Goal: Transaction & Acquisition: Purchase product/service

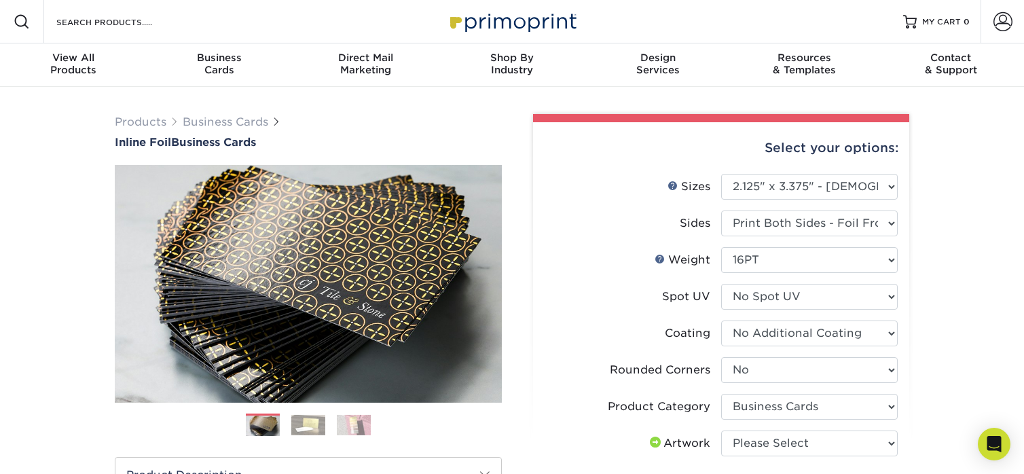
select select "2.12x3.38"
select select "0"
select select "3b5148f1-0588-4f88-a218-97bcfdce65c1"
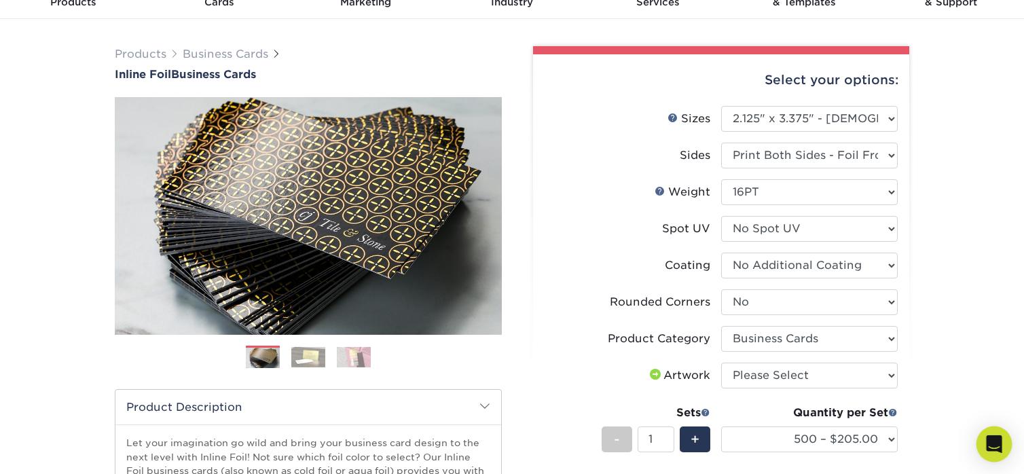
scroll to position [68, 0]
click at [994, 444] on icon "Open Intercom Messenger" at bounding box center [994, 444] width 16 height 18
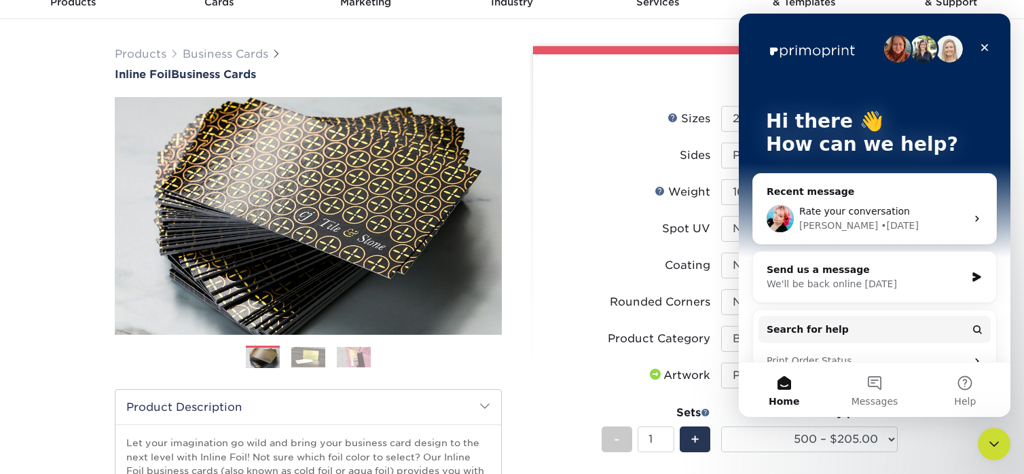
scroll to position [0, 0]
click at [984, 47] on icon "Close" at bounding box center [984, 47] width 7 height 7
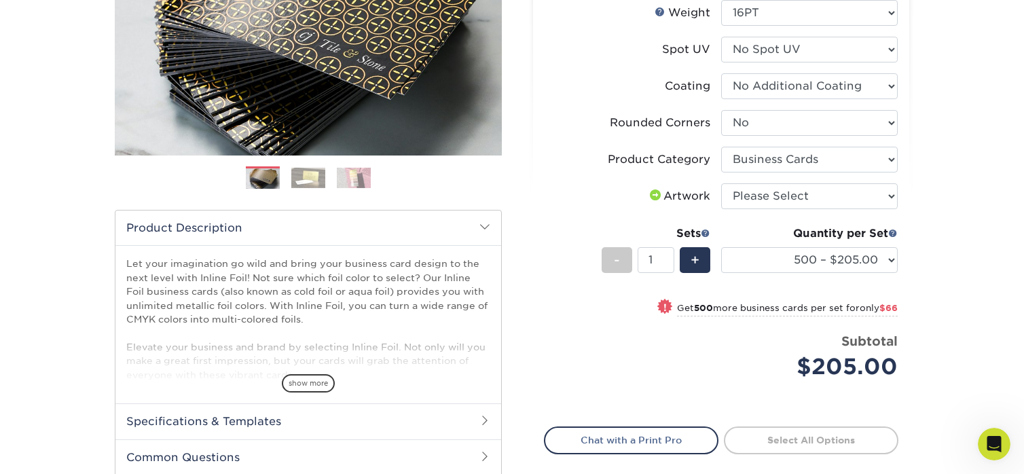
scroll to position [272, 0]
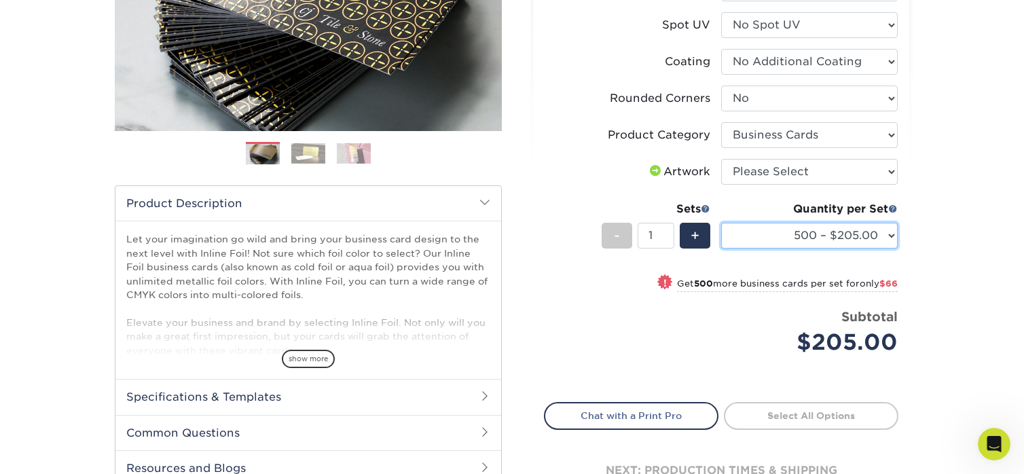
click at [883, 238] on select "500 – $205.00 1000 – $271.00 2500 – $502.00 5000 – $715.00" at bounding box center [809, 236] width 176 height 26
click at [891, 236] on select "500 – $205.00 1000 – $271.00 2500 – $502.00 5000 – $715.00" at bounding box center [809, 236] width 176 height 26
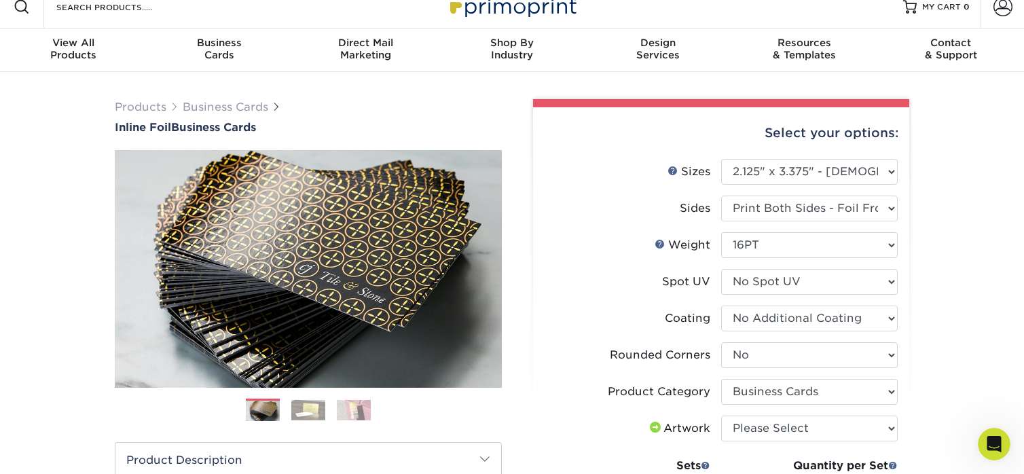
scroll to position [0, 0]
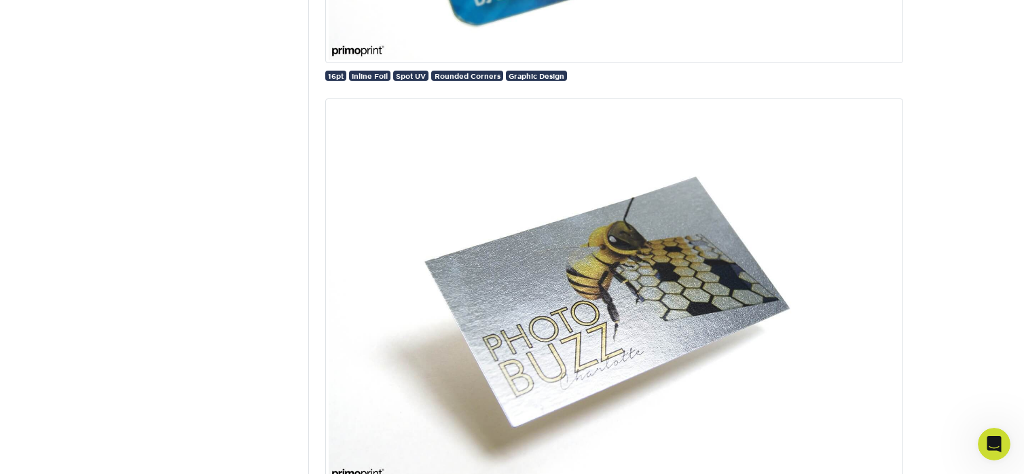
scroll to position [1791, 0]
